Goal: Information Seeking & Learning: Learn about a topic

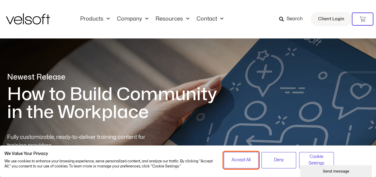
click at [234, 160] on span "Accept All" at bounding box center [240, 160] width 19 height 7
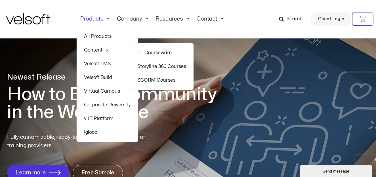
click at [150, 51] on link "ILT Courseware" at bounding box center [161, 53] width 49 height 14
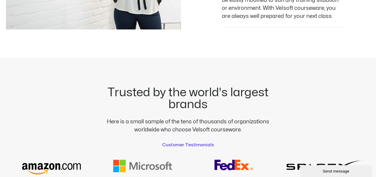
scroll to position [986, 0]
